Goal: Task Accomplishment & Management: Manage account settings

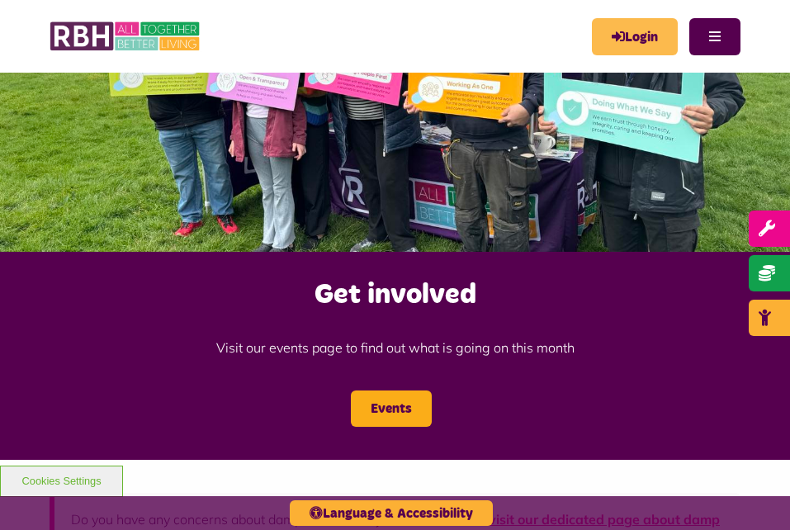
scroll to position [133, 0]
click at [630, 55] on div "MyRBH About Us Contact Us Search Menu" at bounding box center [533, 37] width 414 height 40
click at [629, 46] on link "Login" at bounding box center [635, 36] width 86 height 37
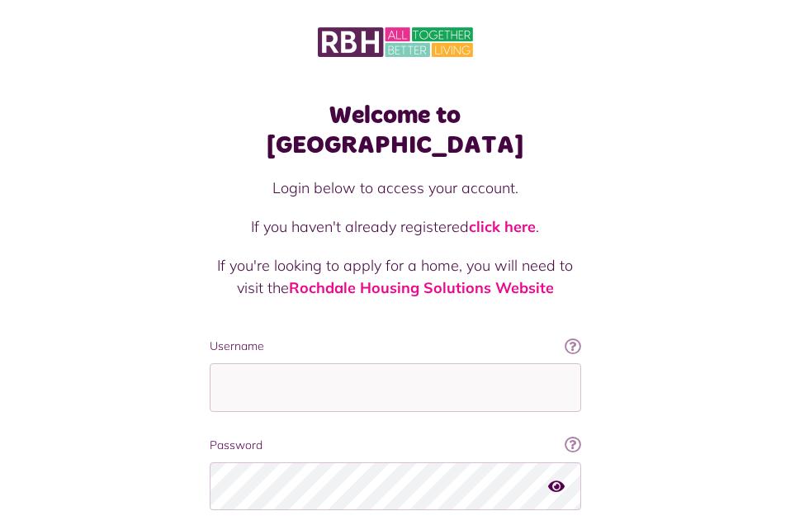
scroll to position [106, 0]
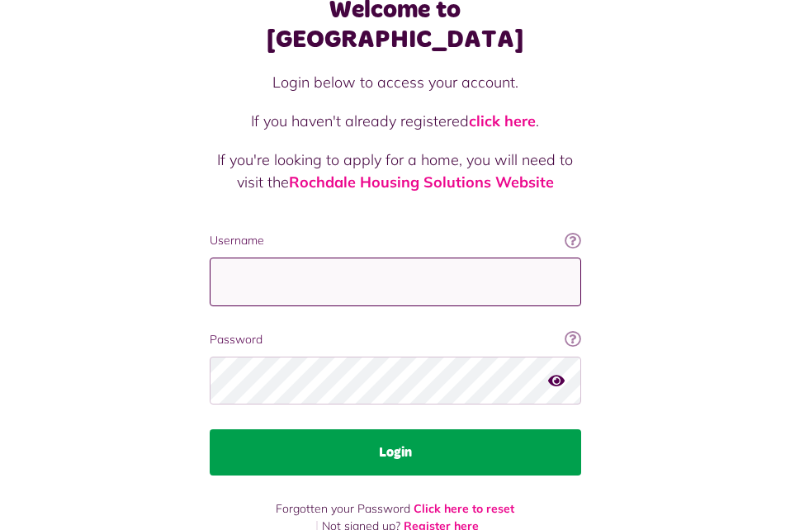
type input "**********"
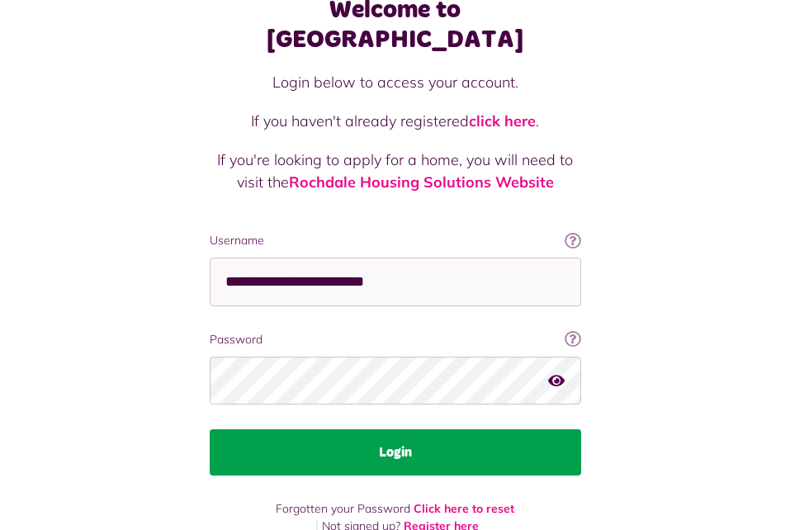
click at [436, 429] on button "Login" at bounding box center [395, 452] width 371 height 46
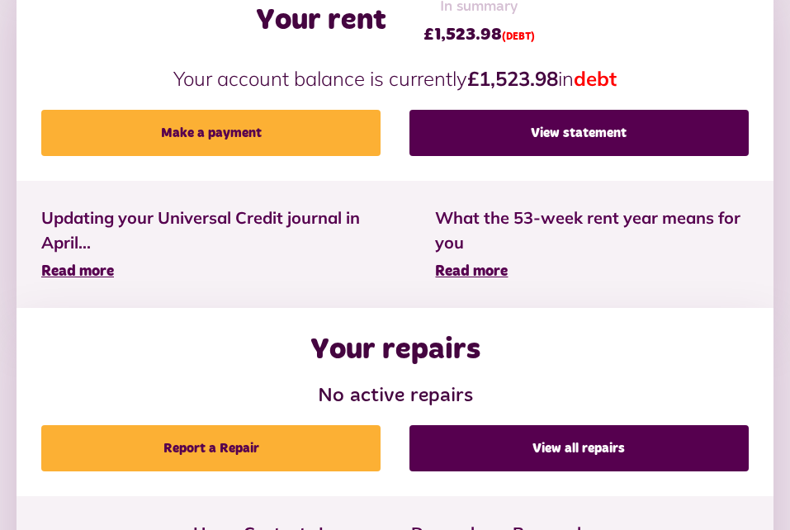
scroll to position [590, 0]
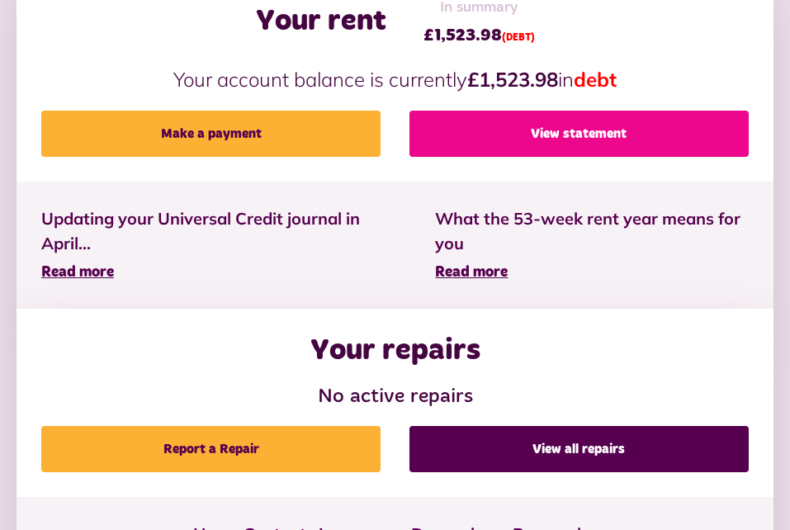
click at [608, 125] on link "View statement" at bounding box center [578, 134] width 339 height 46
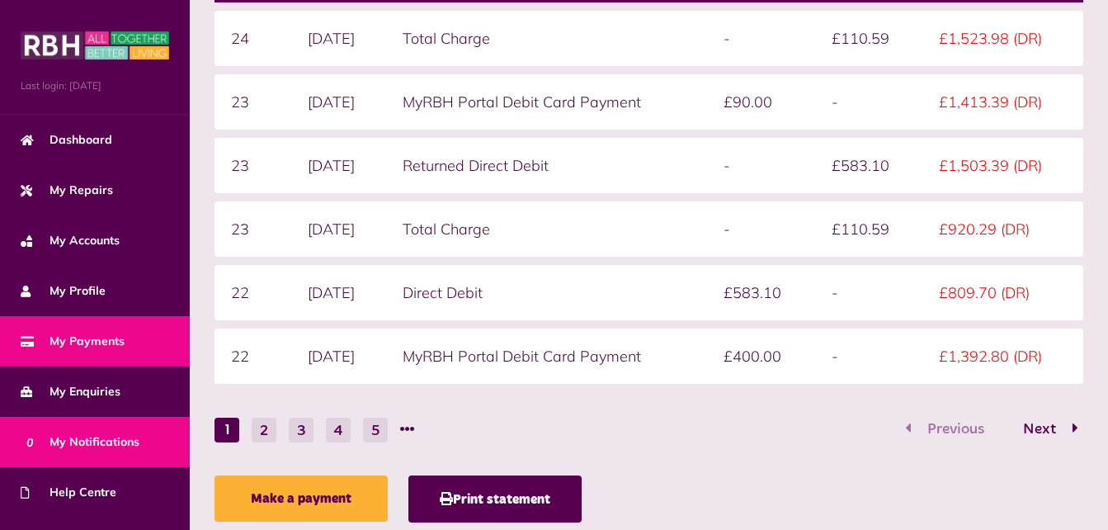
scroll to position [138, 0]
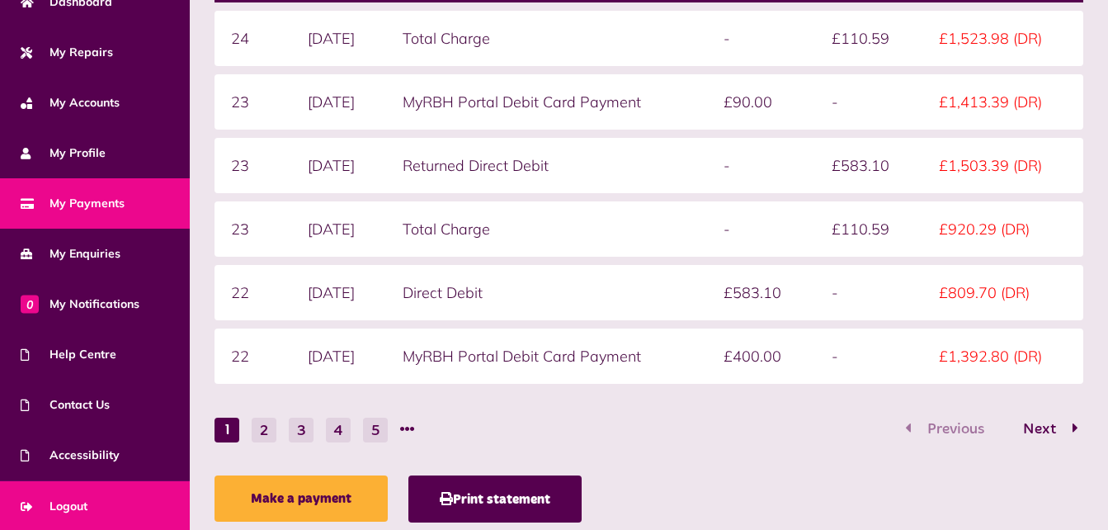
click at [95, 493] on link "Logout" at bounding box center [95, 506] width 190 height 50
